Goal: Transaction & Acquisition: Purchase product/service

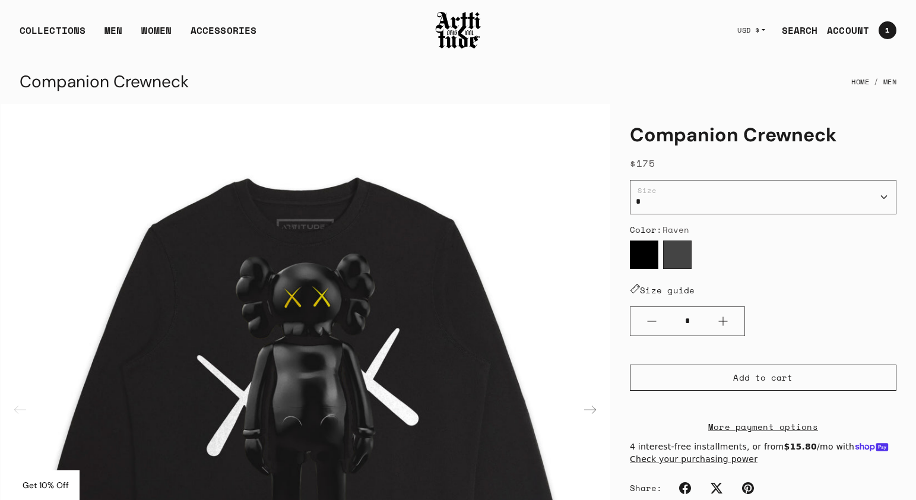
click at [893, 21] on link "CART 1 1" at bounding box center [882, 30] width 27 height 27
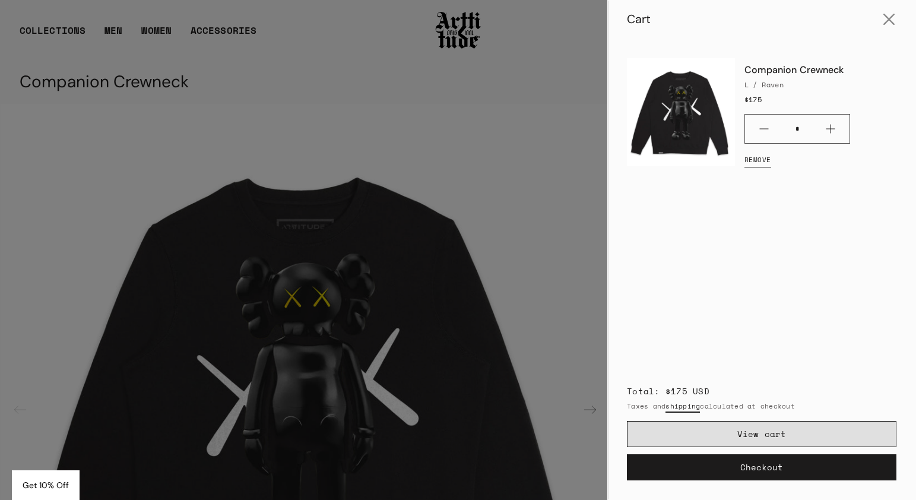
click at [734, 439] on link "View cart" at bounding box center [761, 434] width 269 height 26
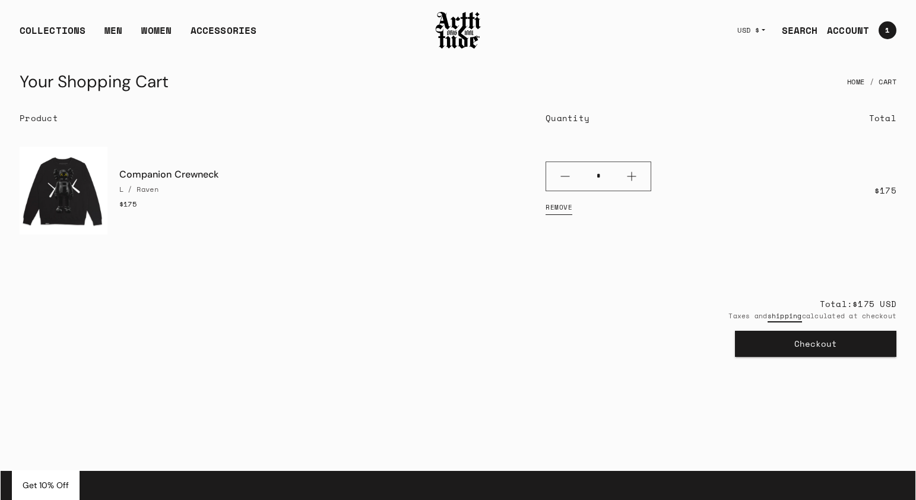
click at [770, 346] on button "Checkout" at bounding box center [815, 344] width 161 height 26
